Goal: Contribute content: Contribute content

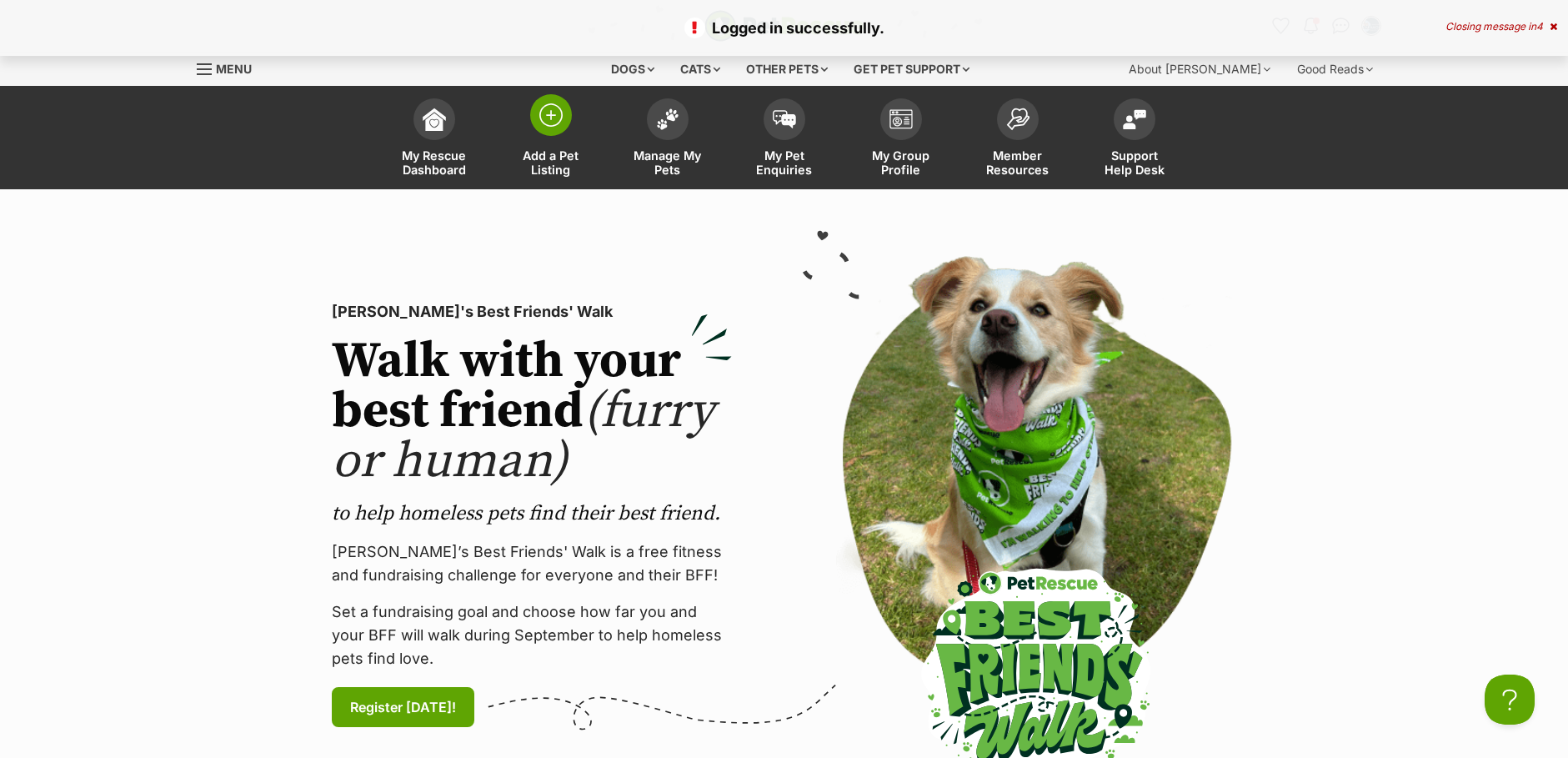
click at [562, 120] on img at bounding box center [550, 114] width 23 height 23
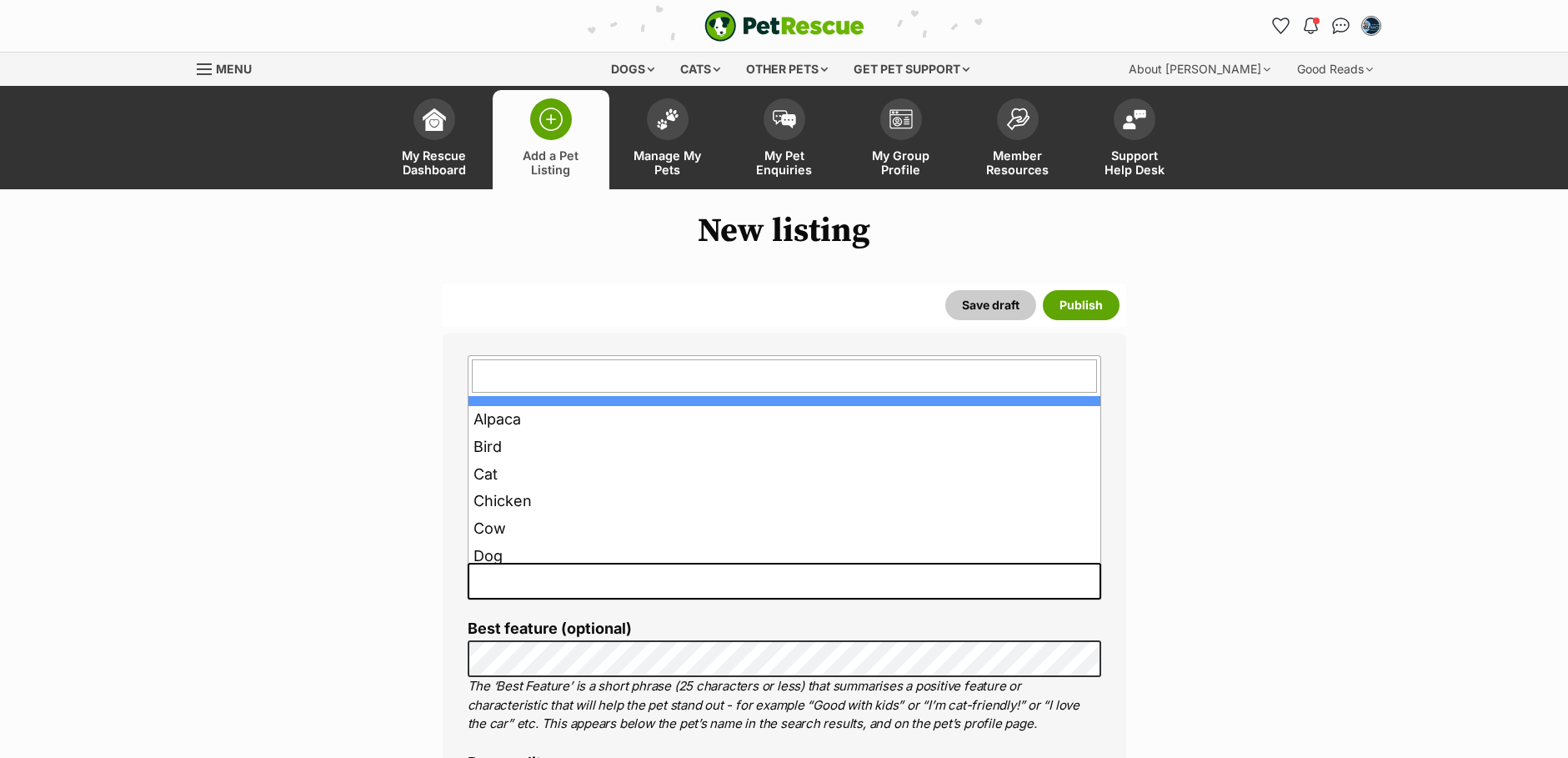
click at [517, 581] on span at bounding box center [784, 581] width 634 height 37
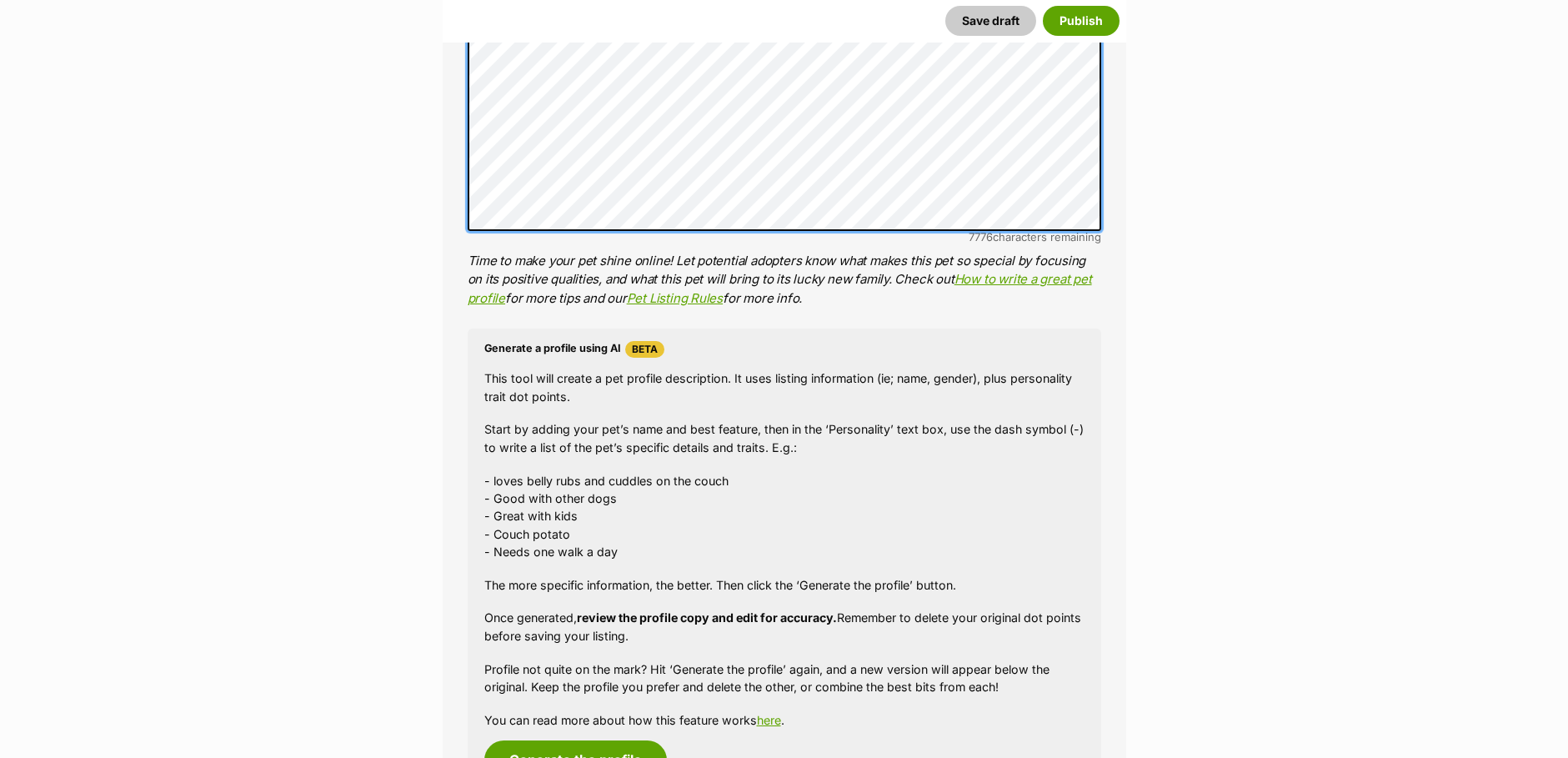
scroll to position [1167, 0]
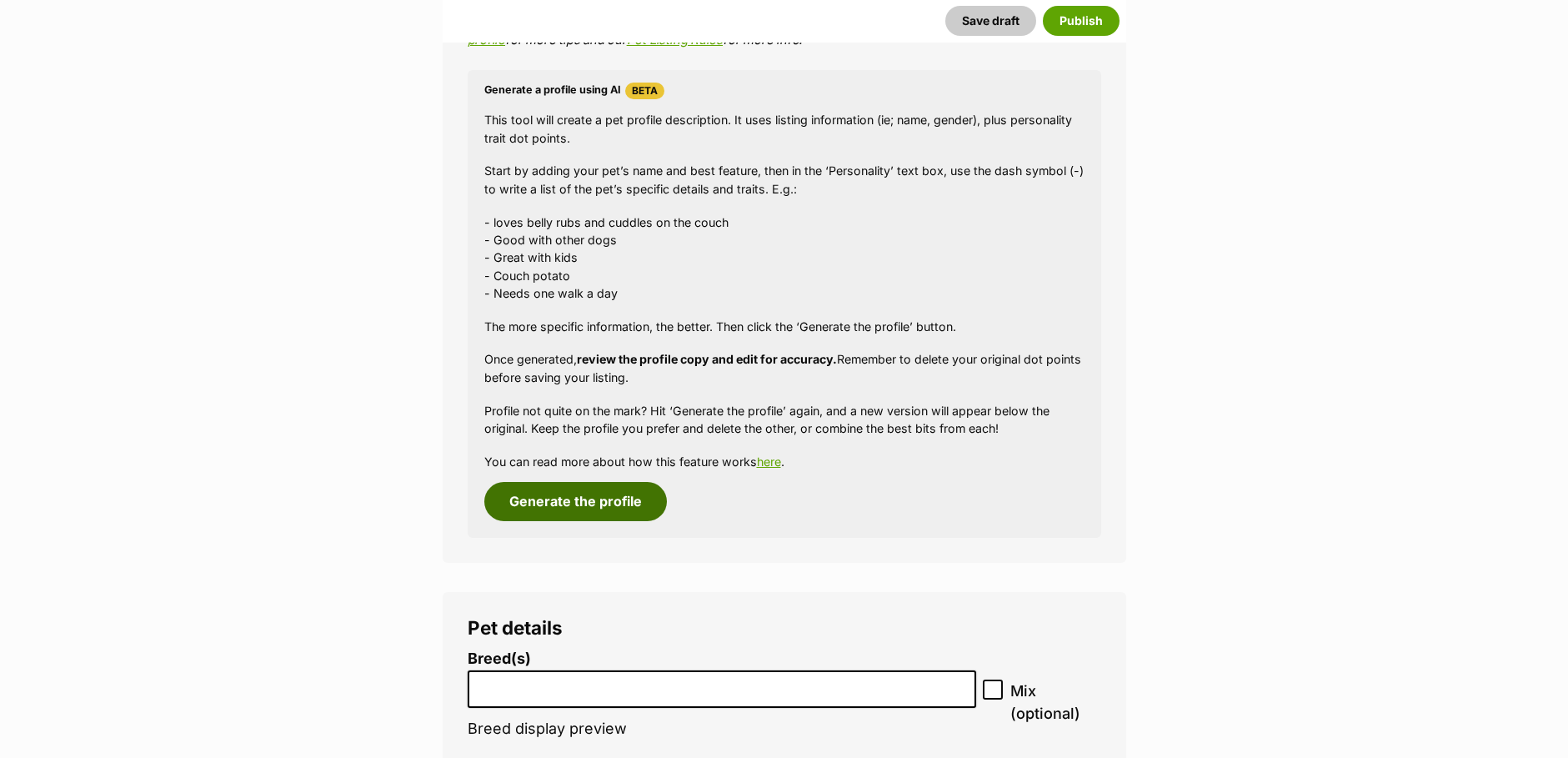
click at [582, 503] on button "Generate the profile" at bounding box center [576, 500] width 183 height 39
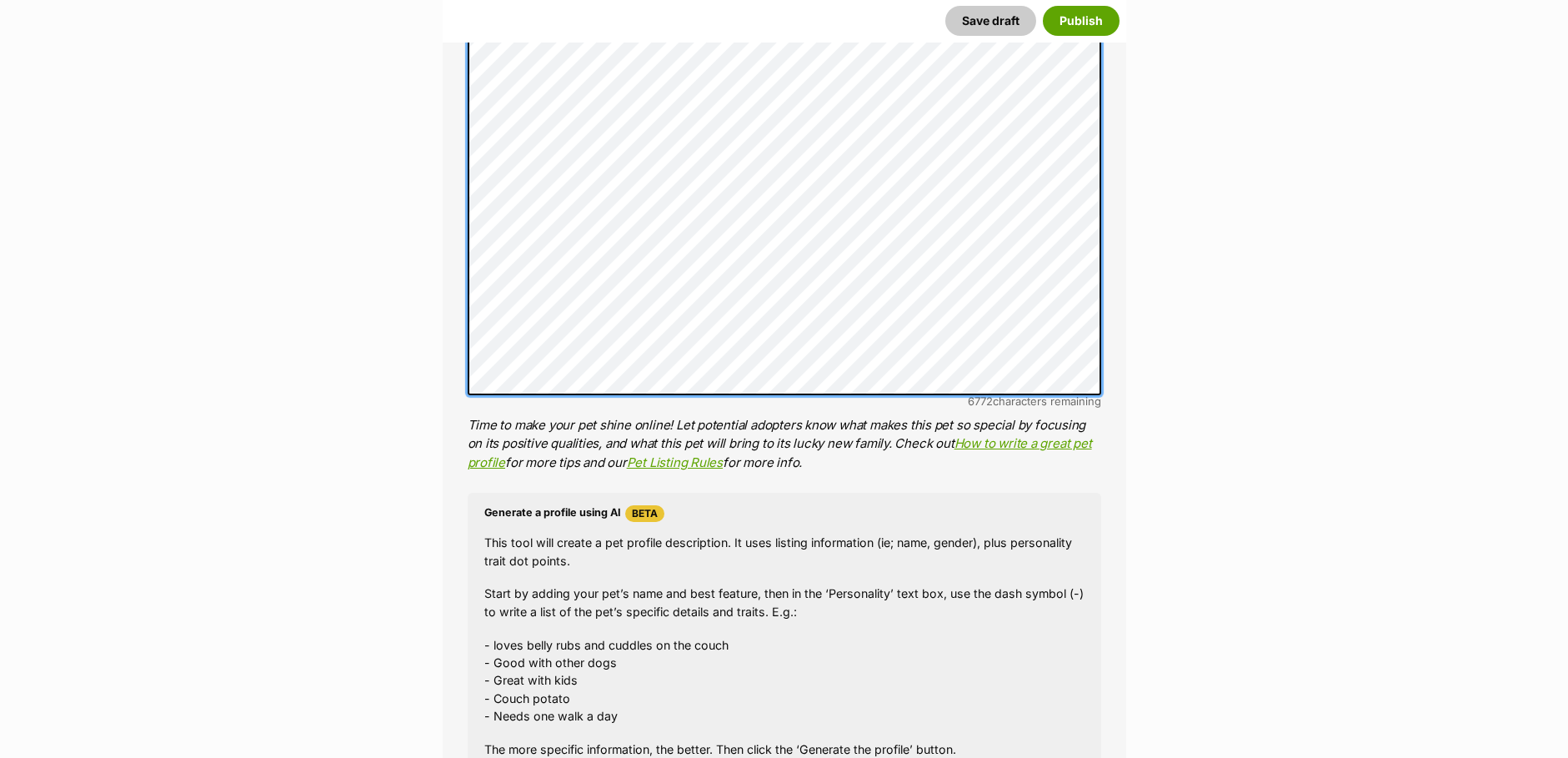
scroll to position [662, 0]
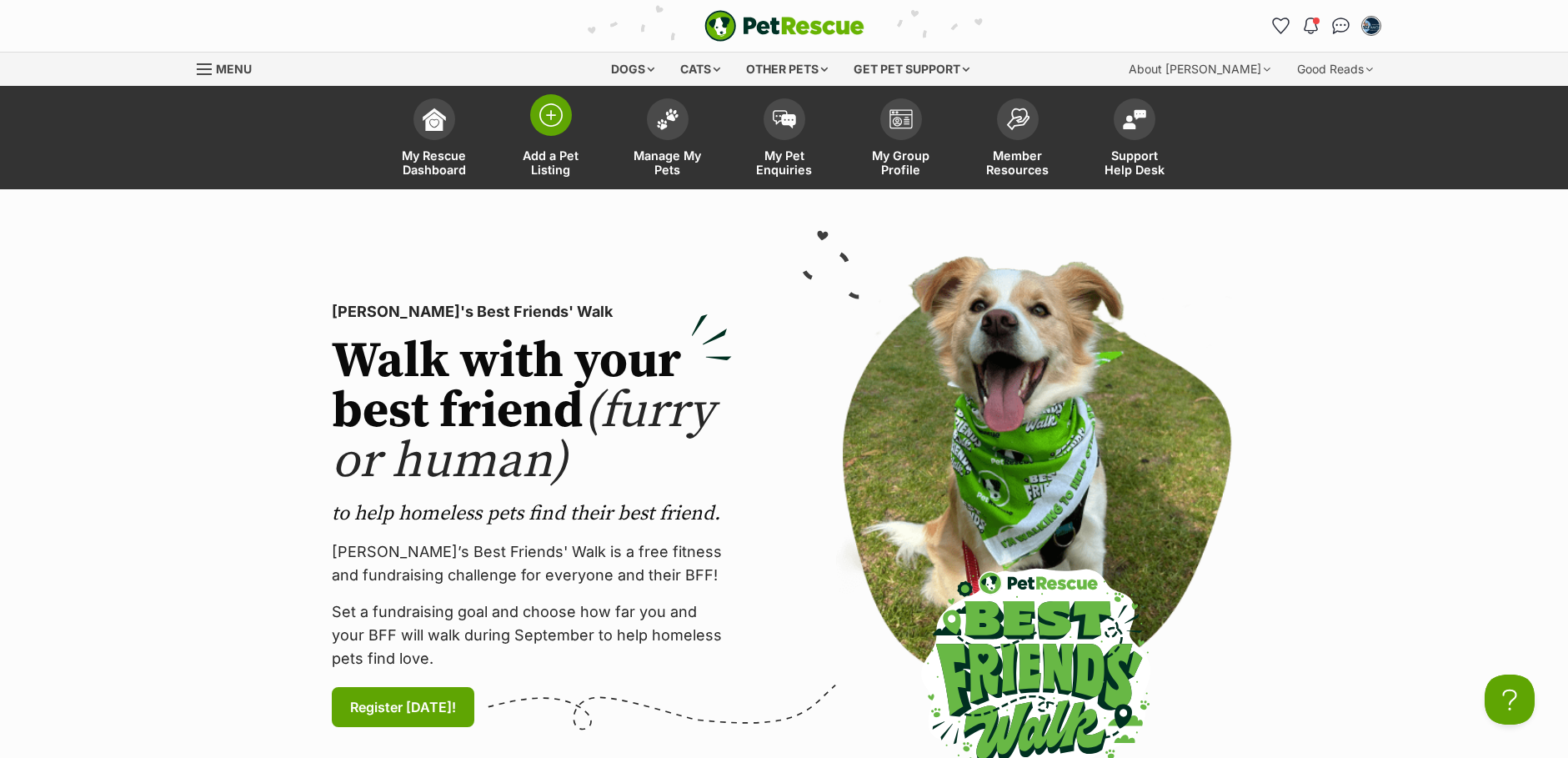
click at [548, 110] on img at bounding box center [550, 114] width 23 height 23
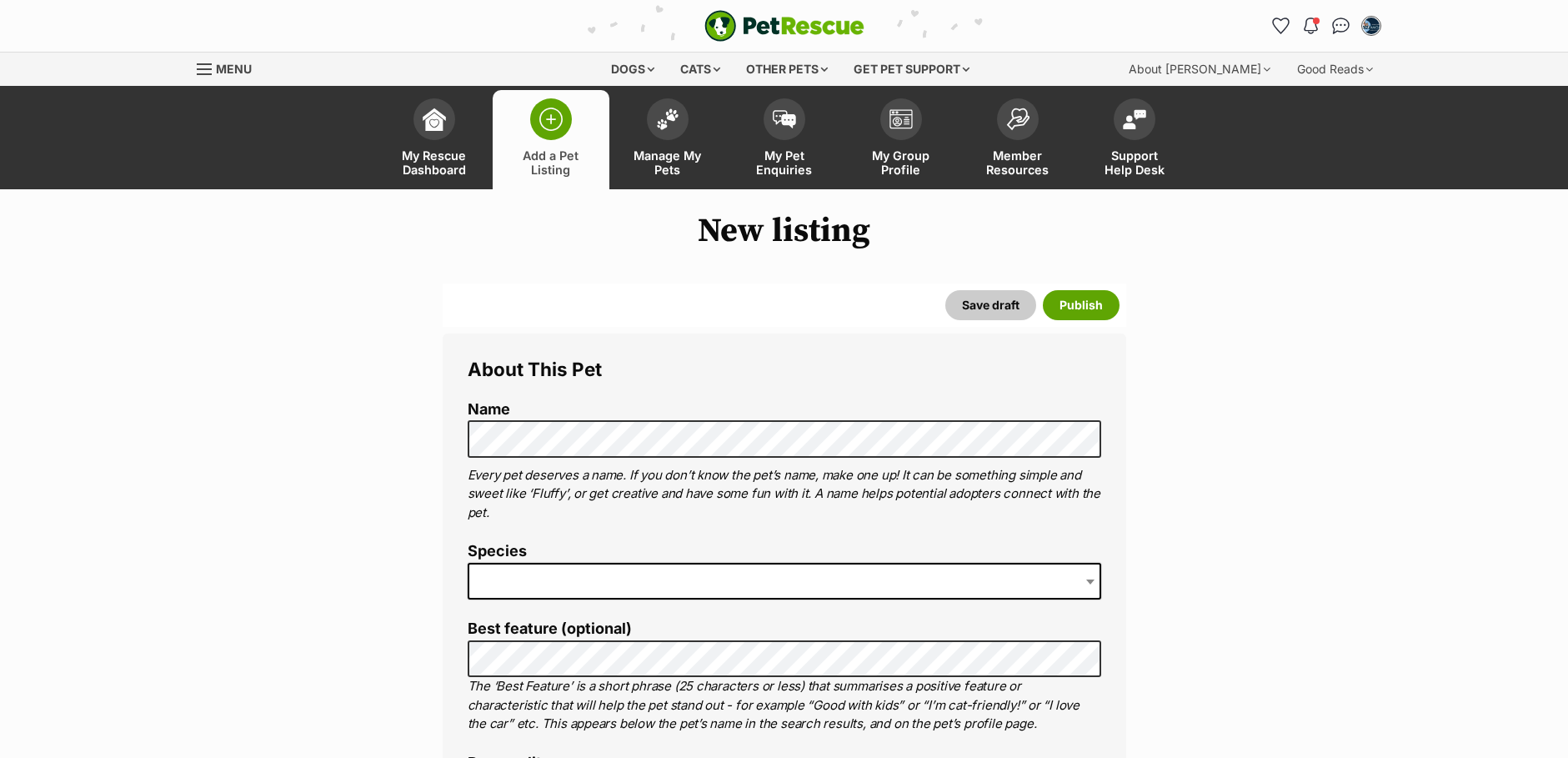
click at [494, 575] on span at bounding box center [784, 581] width 634 height 37
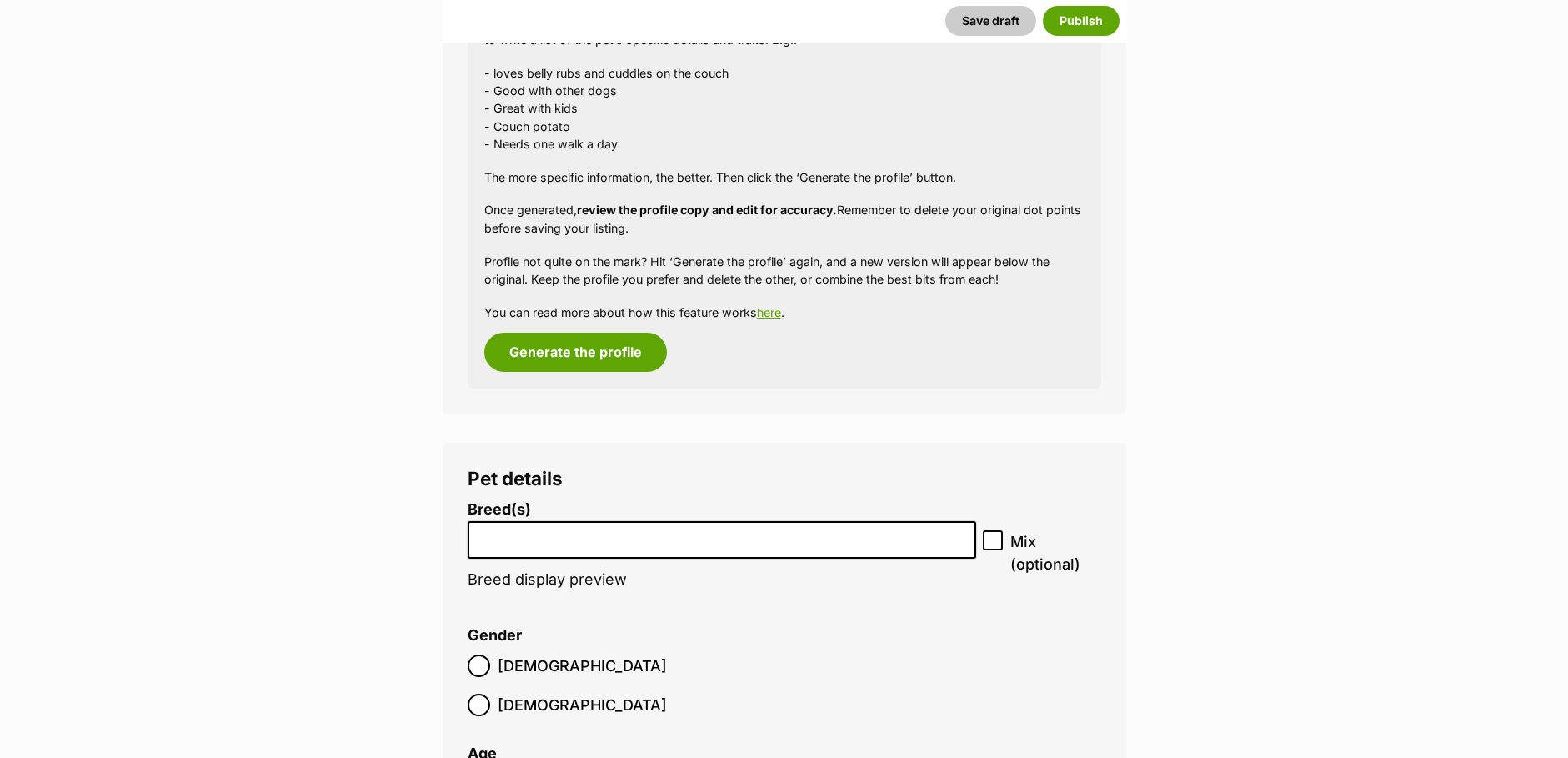
scroll to position [1084, 0]
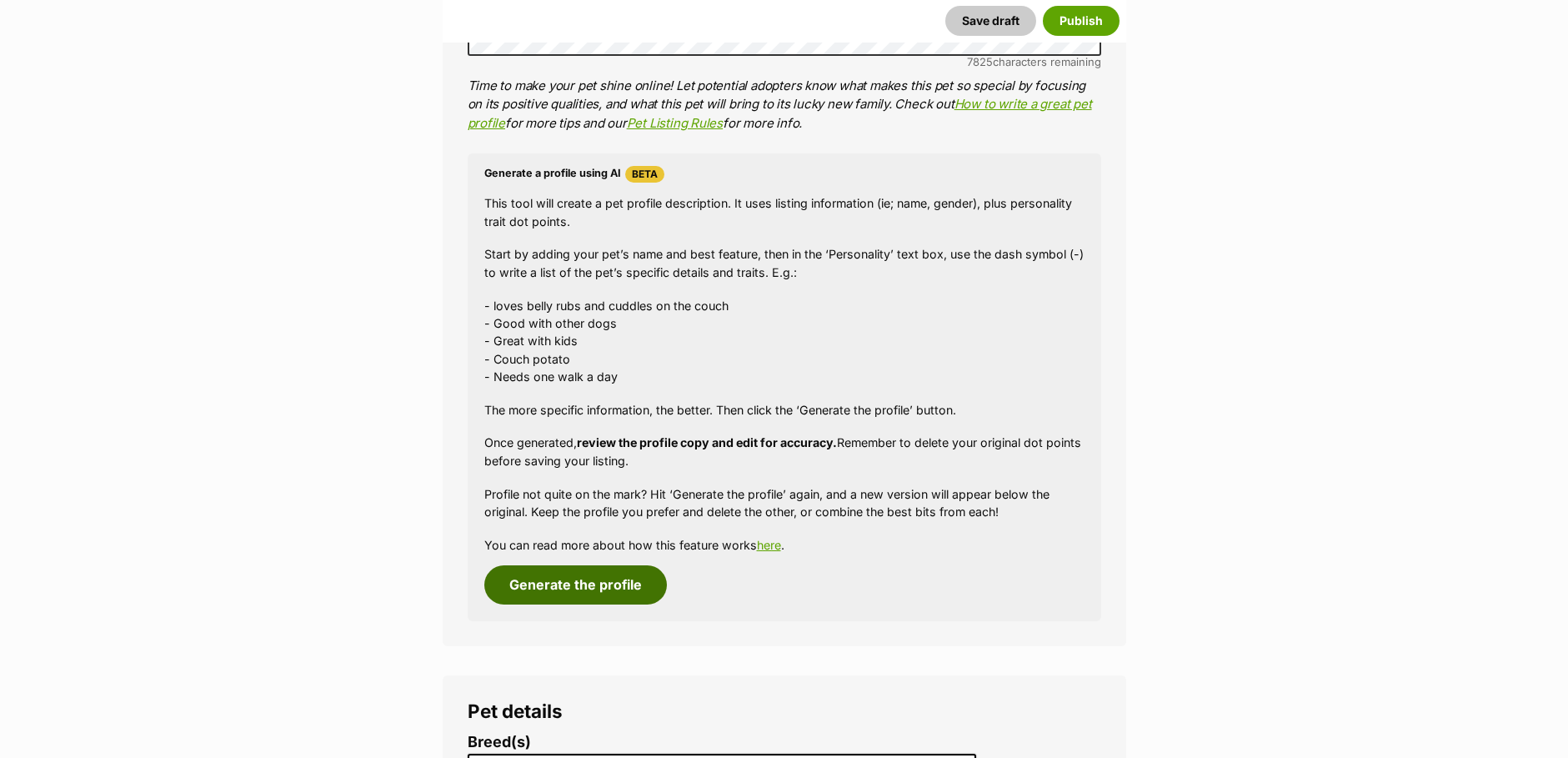
click at [633, 586] on button "Generate the profile" at bounding box center [576, 584] width 183 height 39
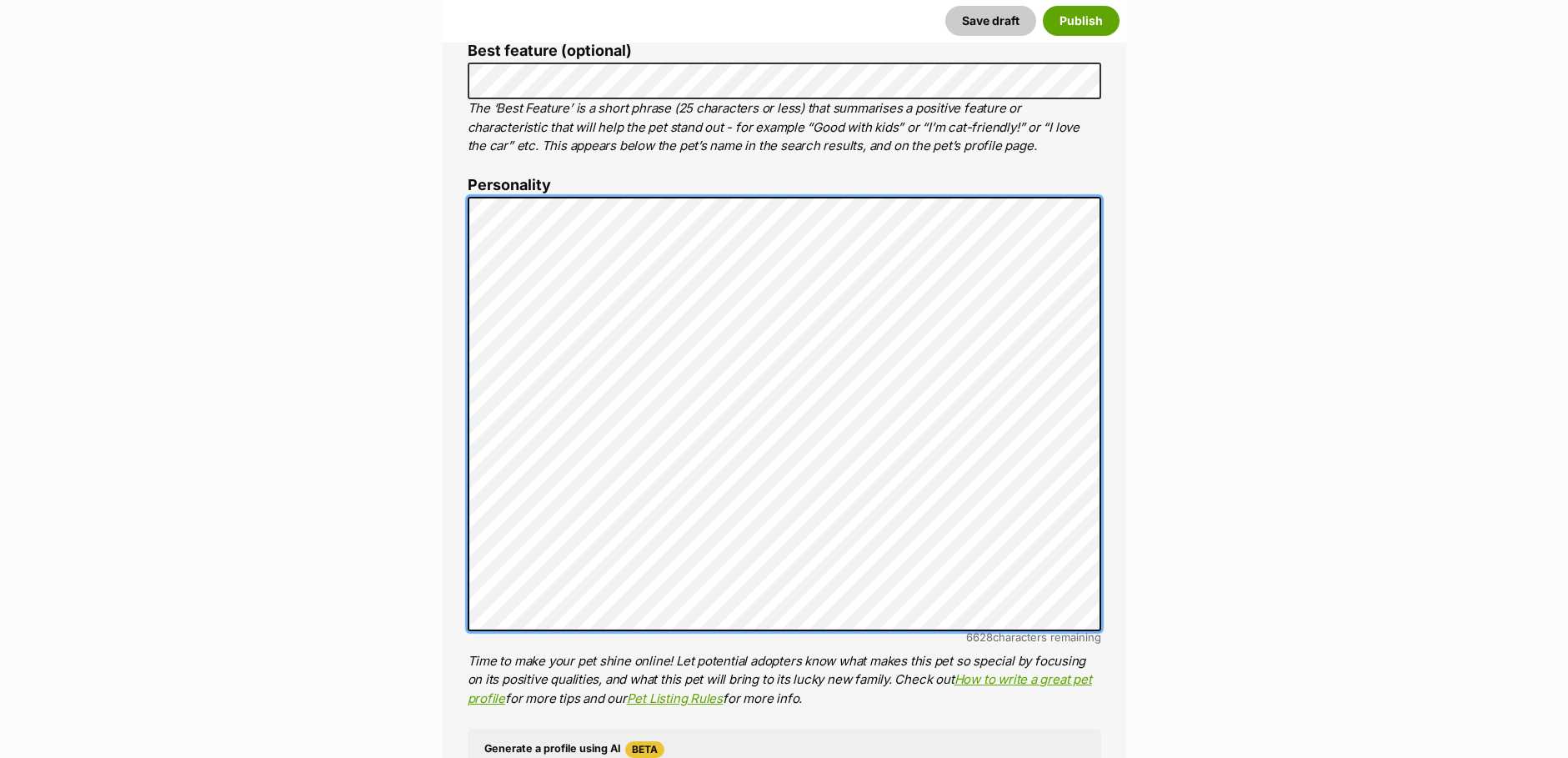
scroll to position [662, 0]
